Goal: Transaction & Acquisition: Purchase product/service

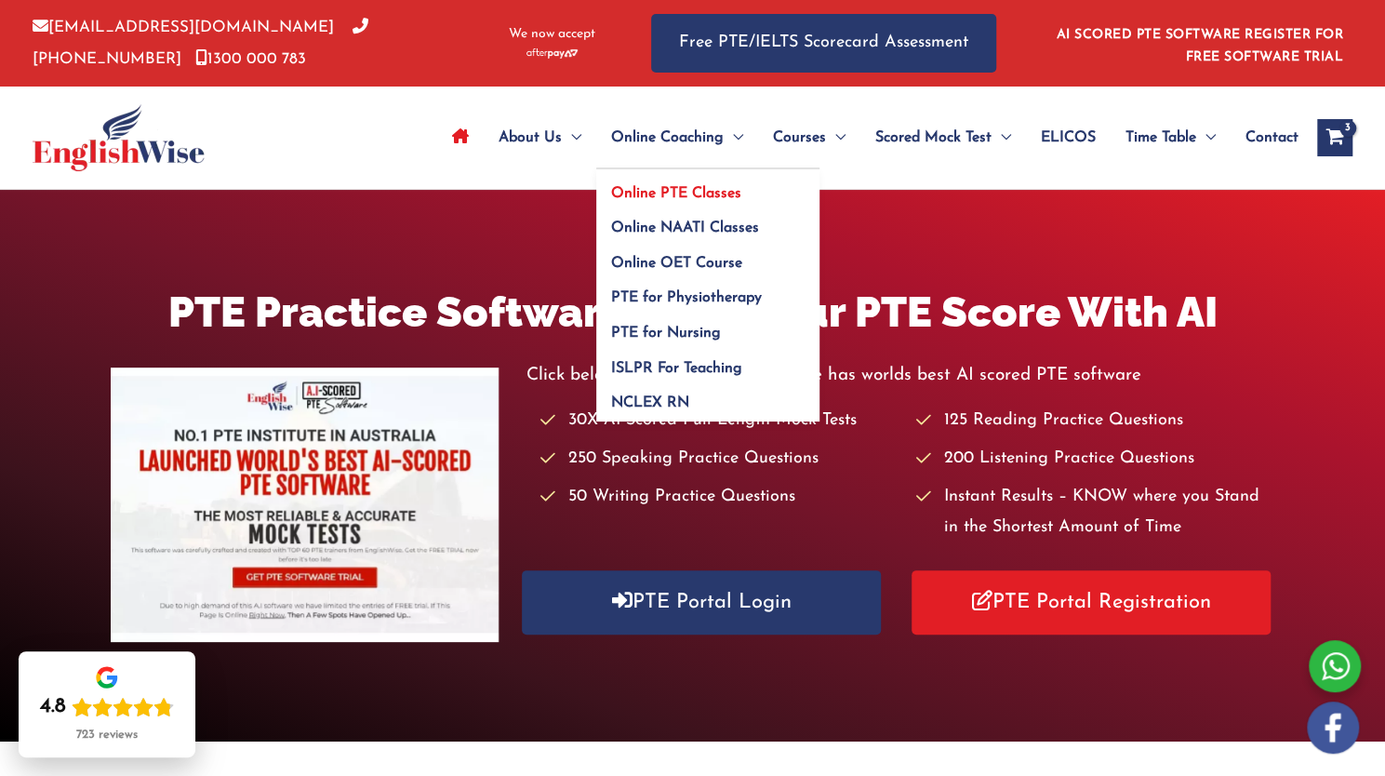
click at [668, 191] on span "Online PTE Classes" at bounding box center [676, 193] width 130 height 15
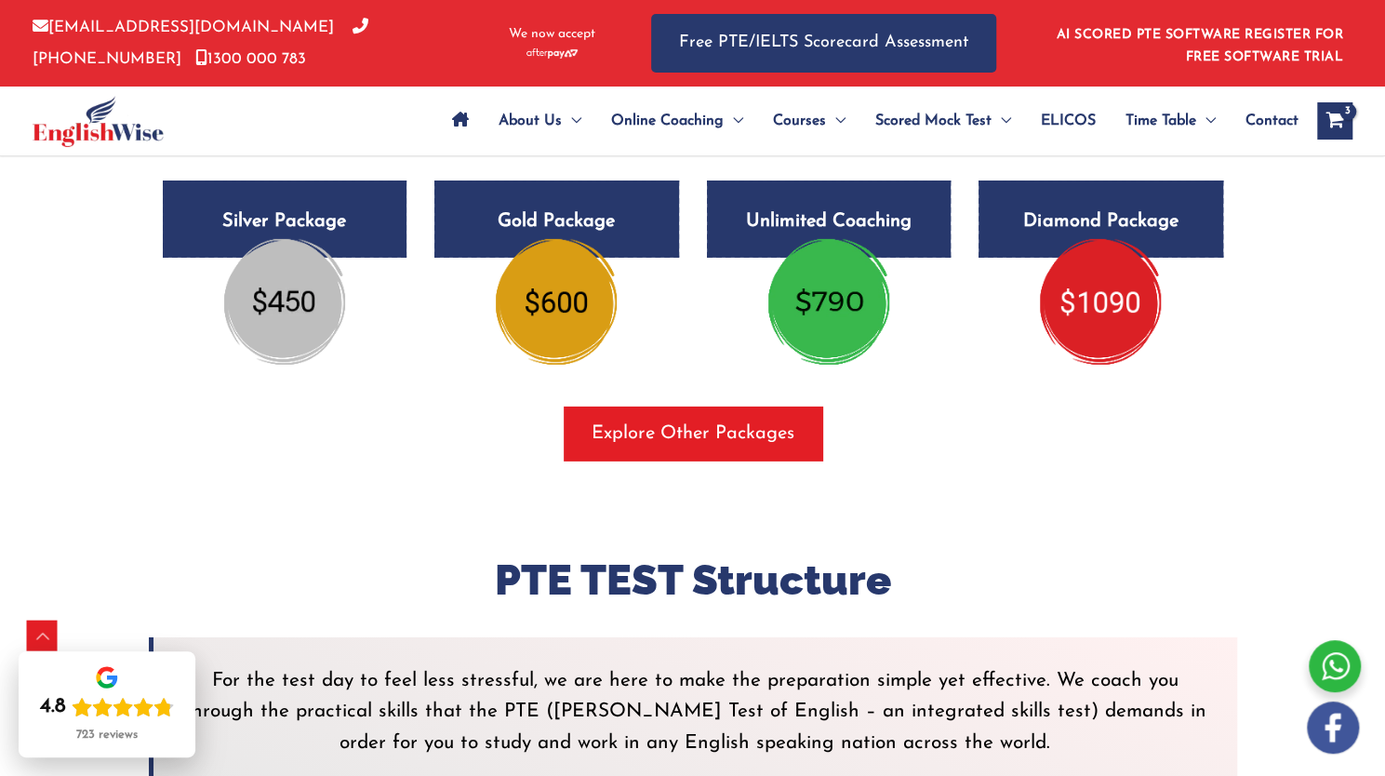
scroll to position [3354, 0]
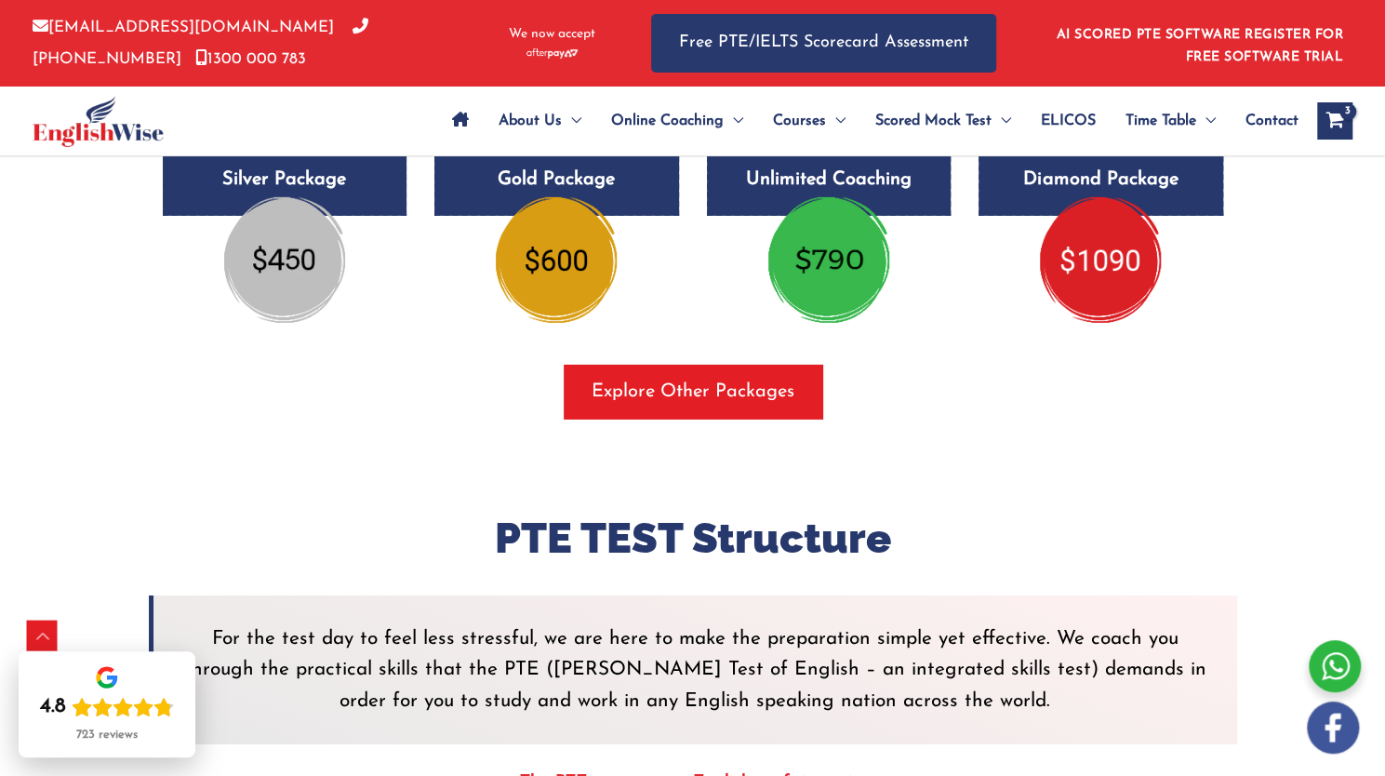
click at [566, 279] on img at bounding box center [556, 259] width 121 height 125
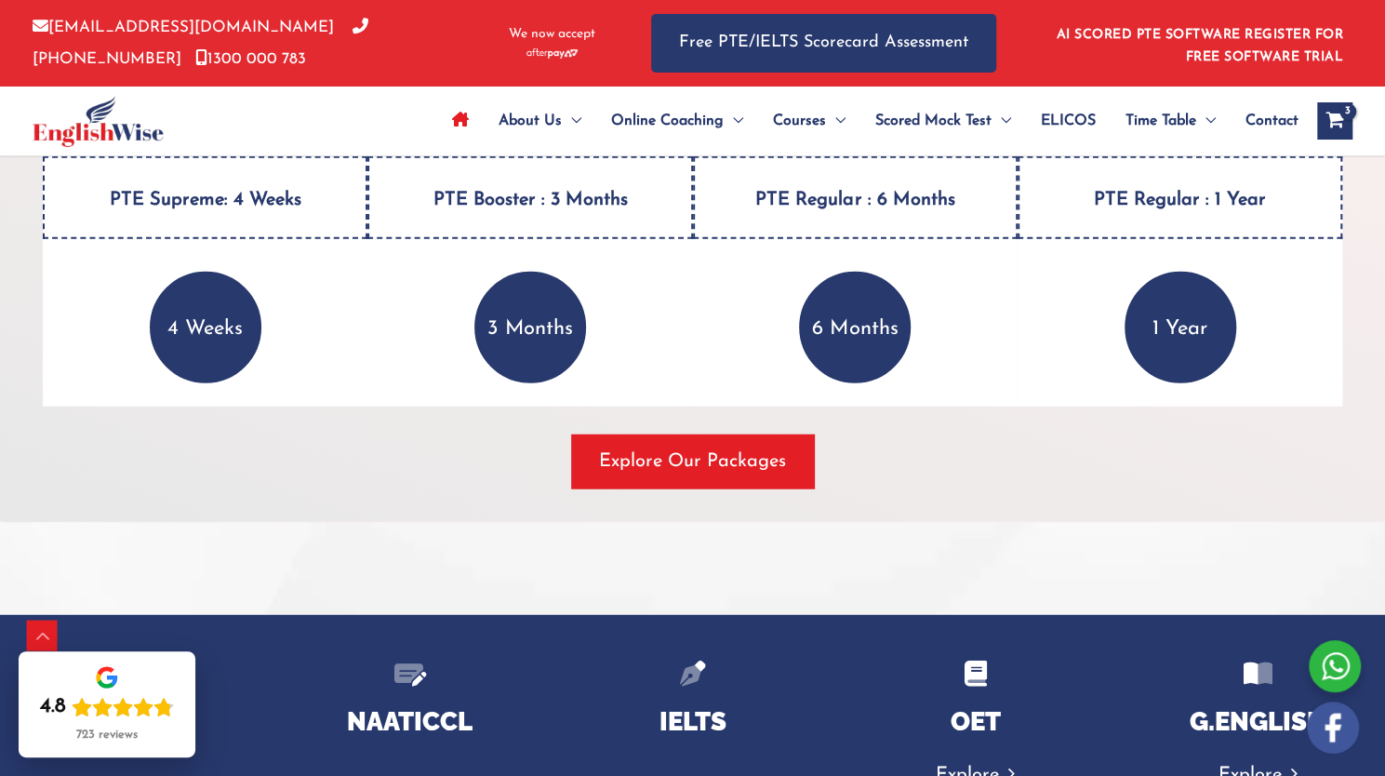
scroll to position [2596, 0]
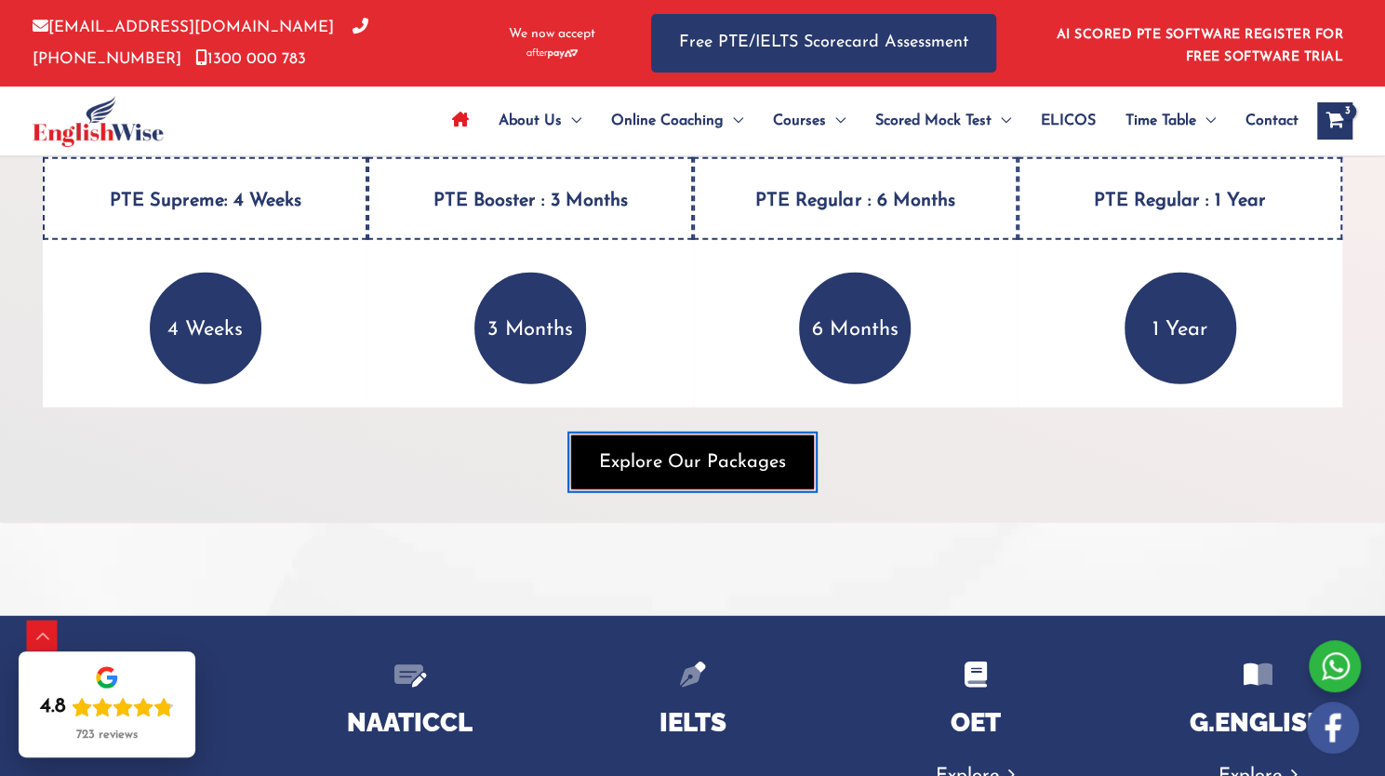
click at [696, 471] on span "Explore Our Packages" at bounding box center [692, 462] width 187 height 26
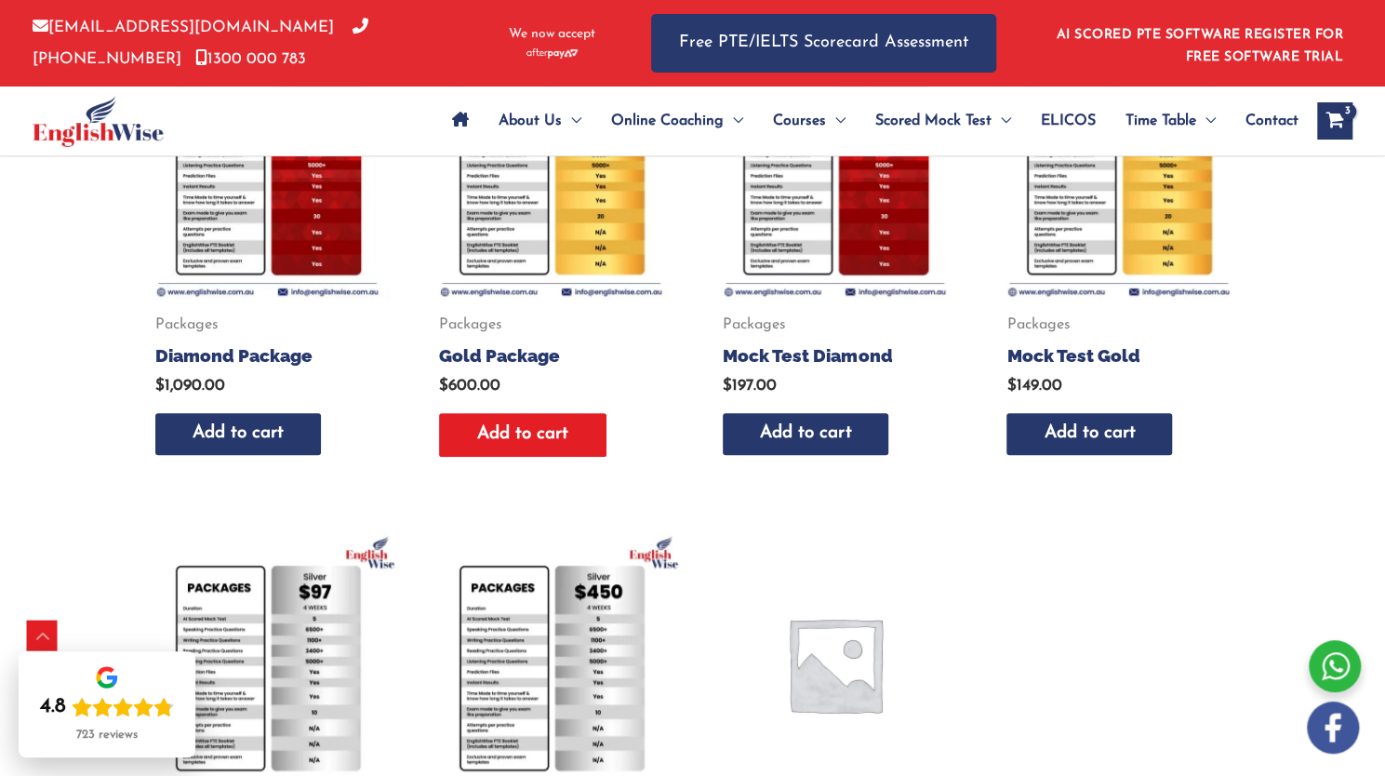
click at [500, 414] on link "Add to cart" at bounding box center [522, 435] width 167 height 44
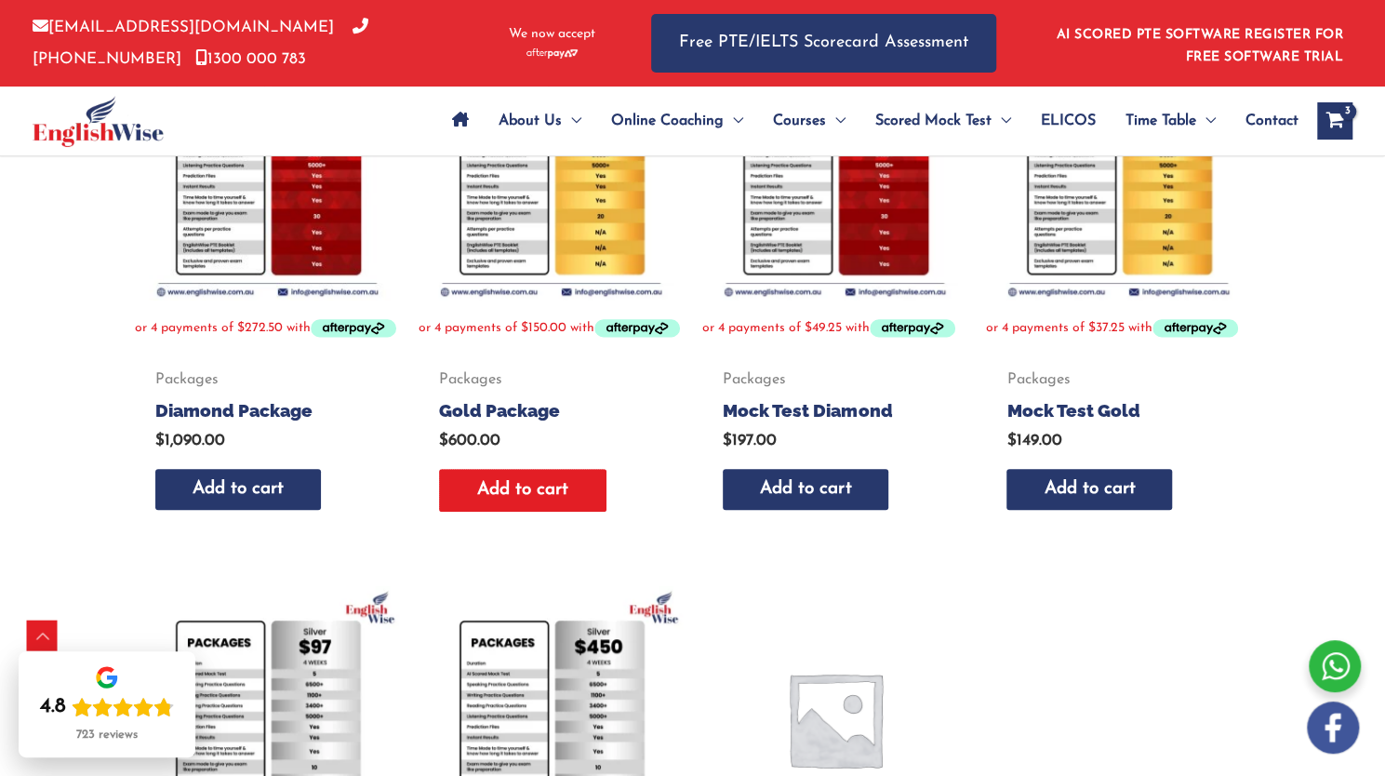
click at [527, 507] on link "Add to cart" at bounding box center [522, 491] width 167 height 44
click at [1323, 111] on div "View Shopping Cart, 3 items" at bounding box center [1334, 120] width 35 height 37
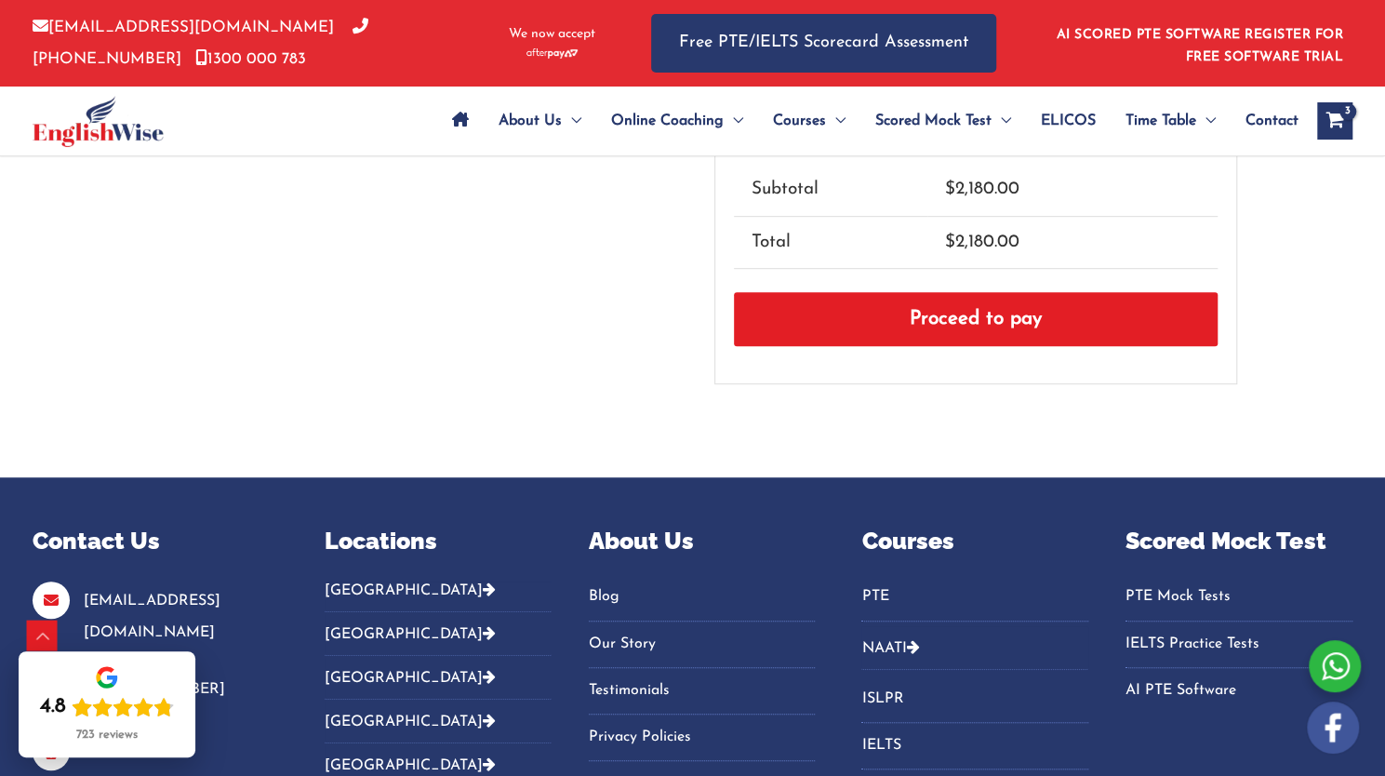
click at [1019, 322] on link "Proceed to pay" at bounding box center [976, 319] width 484 height 54
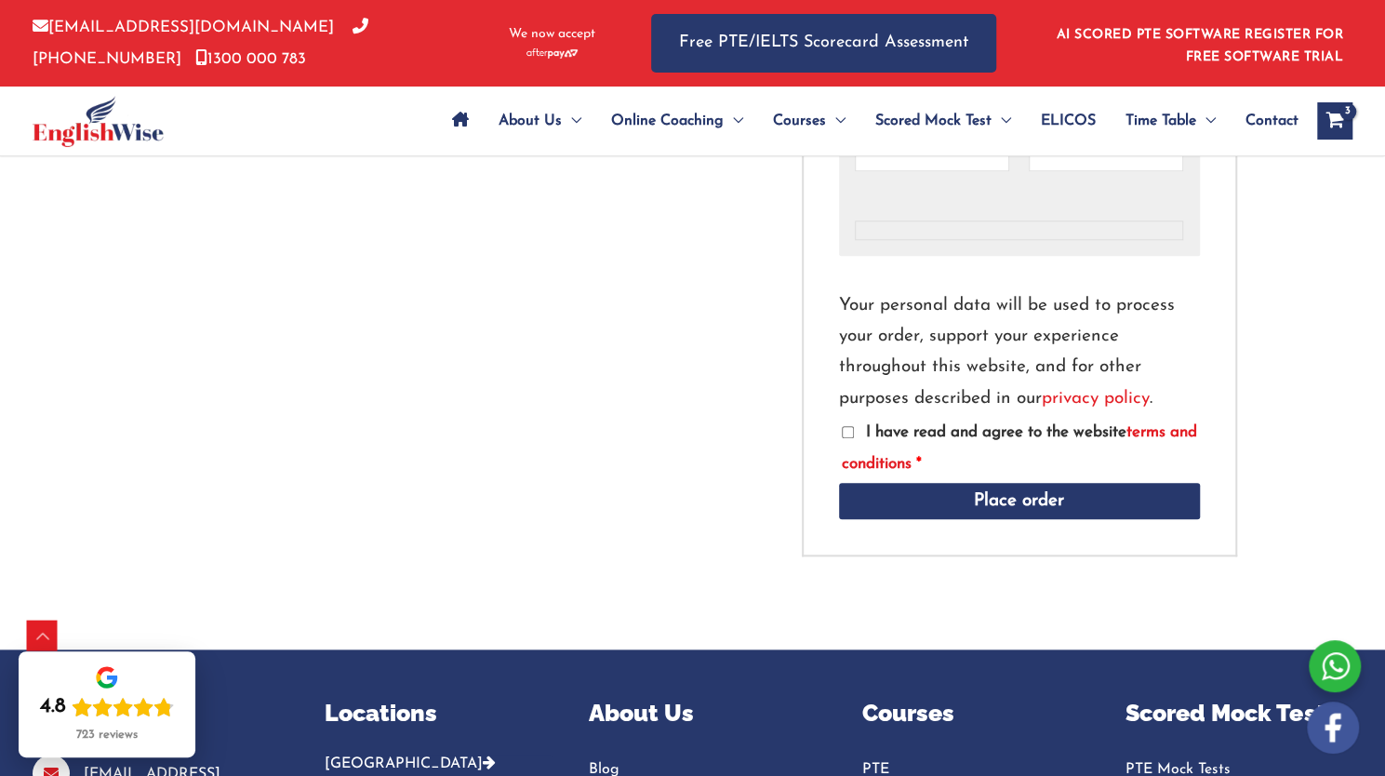
scroll to position [999, 0]
click at [853, 431] on label "I have read and agree to the website terms and conditions *" at bounding box center [1019, 446] width 355 height 47
click at [853, 431] on input "I have read and agree to the website terms and conditions *" at bounding box center [848, 431] width 12 height 12
checkbox input "true"
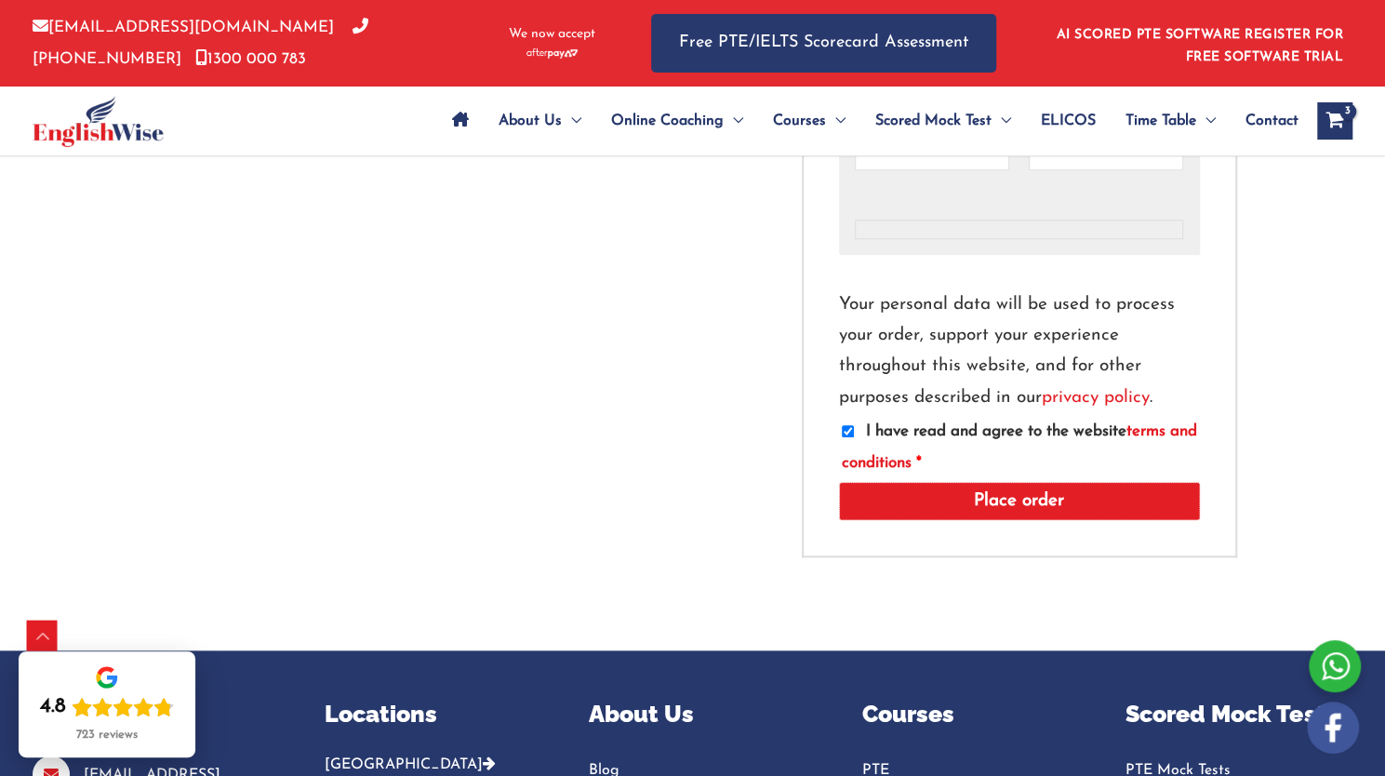
click at [944, 501] on button "Place order" at bounding box center [1019, 501] width 361 height 38
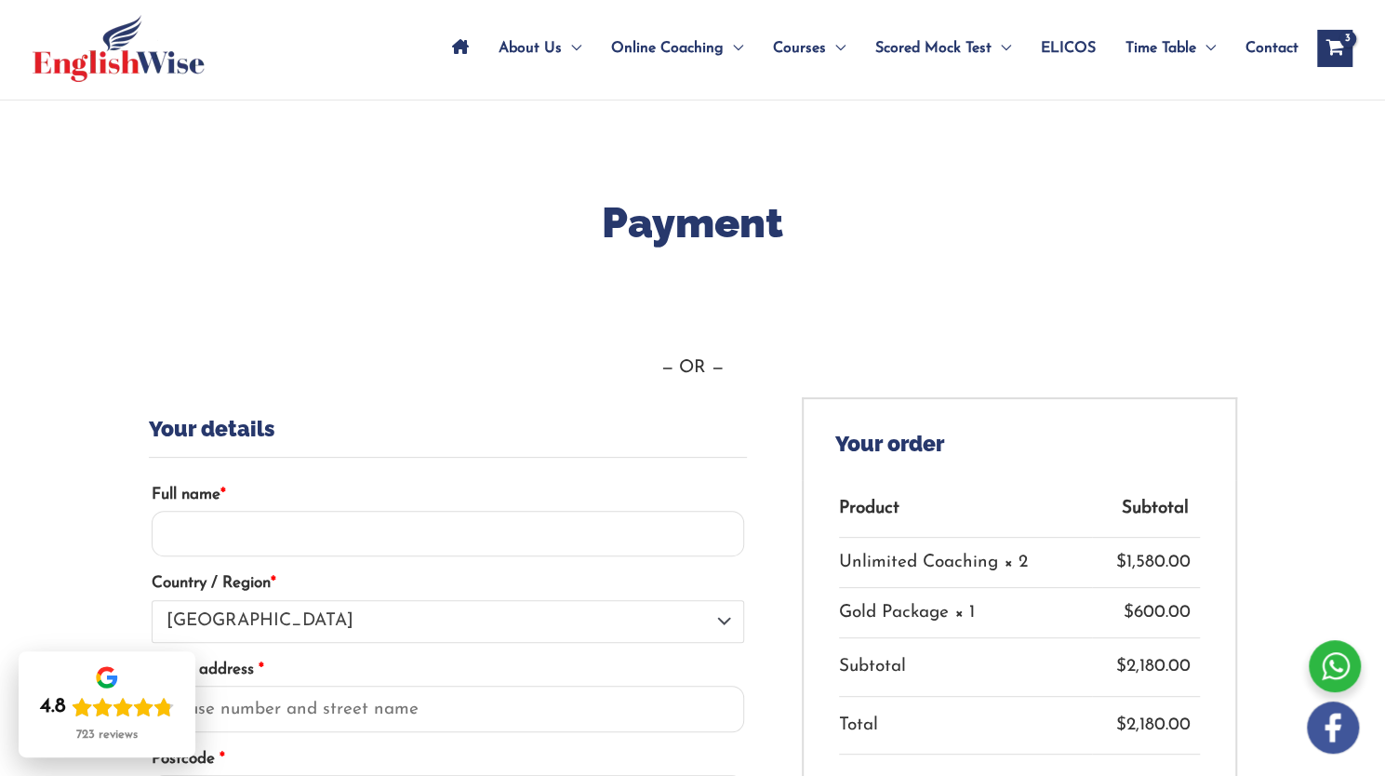
scroll to position [9, 0]
